Goal: Task Accomplishment & Management: Use online tool/utility

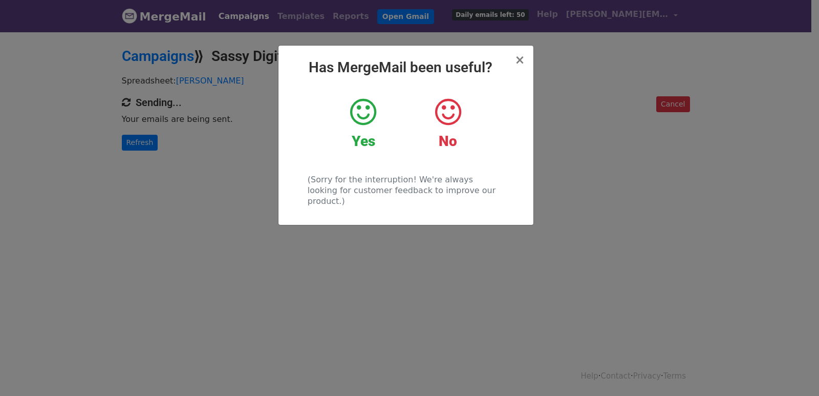
drag, startPoint x: 210, startPoint y: 127, endPoint x: 183, endPoint y: 132, distance: 27.6
click at [209, 127] on div "× Has MergeMail been useful? Yes No (Sorry for the interruption! We're always l…" at bounding box center [409, 213] width 819 height 365
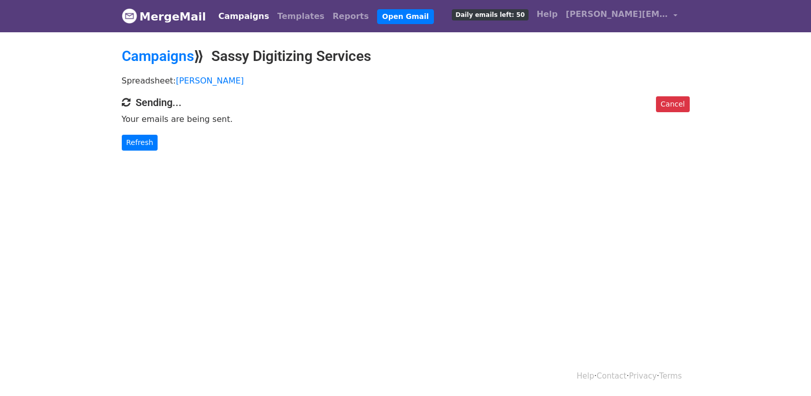
click at [122, 133] on div "Cancel Sending... Your emails are being sent. Refresh" at bounding box center [405, 123] width 583 height 54
click at [129, 142] on link "Refresh" at bounding box center [140, 143] width 36 height 16
click at [131, 142] on link "Refresh" at bounding box center [140, 143] width 36 height 16
click at [137, 139] on link "Refresh" at bounding box center [140, 143] width 36 height 16
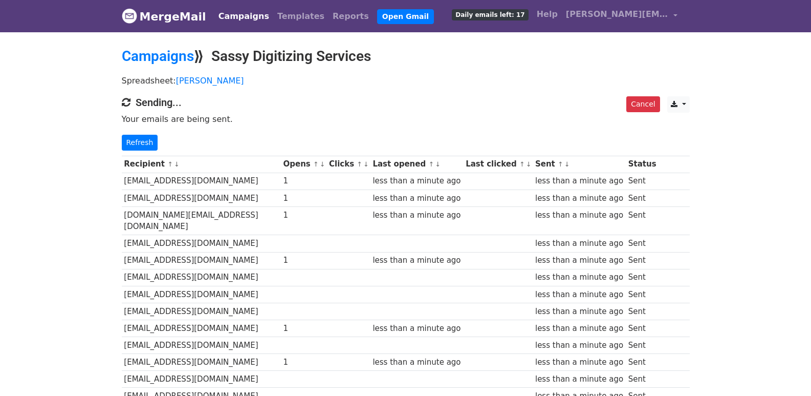
click at [137, 132] on div "Cancel CSV Excel Sending... Your emails are being sent. Refresh" at bounding box center [405, 123] width 583 height 54
click at [140, 141] on link "Refresh" at bounding box center [140, 143] width 36 height 16
